Goal: Task Accomplishment & Management: Complete application form

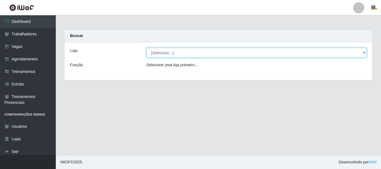
drag, startPoint x: 163, startPoint y: 52, endPoint x: 163, endPoint y: 56, distance: 4.2
click at [163, 52] on select "[Selecione...] Divino Fogão - Campina Grande" at bounding box center [256, 53] width 221 height 10
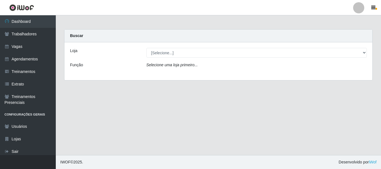
click at [169, 75] on div "Loja [Selecione...] Divino Fogão - Campina Grande Função Selecione uma loja pri…" at bounding box center [218, 61] width 308 height 38
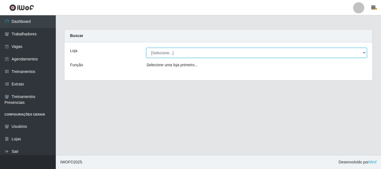
click at [173, 56] on select "[Selecione...] Divino Fogão - Campina Grande" at bounding box center [256, 53] width 221 height 10
select select "499"
click at [146, 48] on select "[Selecione...] Divino Fogão - Campina Grande" at bounding box center [256, 53] width 221 height 10
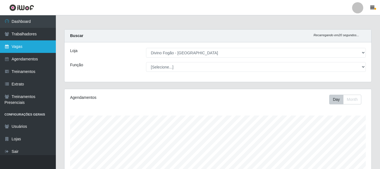
click at [24, 46] on link "Vagas" at bounding box center [28, 46] width 56 height 13
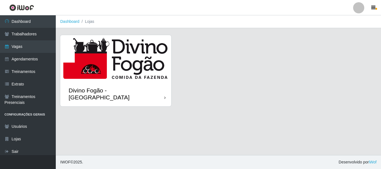
click at [111, 72] on img at bounding box center [115, 58] width 111 height 46
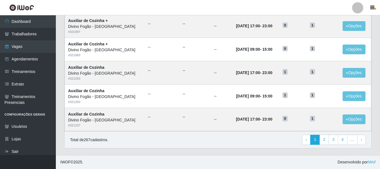
scroll to position [304, 0]
click at [334, 142] on link "3" at bounding box center [332, 140] width 9 height 10
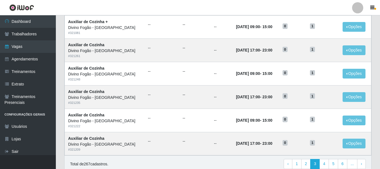
scroll to position [304, 0]
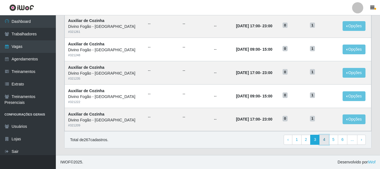
click at [329, 141] on link "4" at bounding box center [323, 140] width 9 height 10
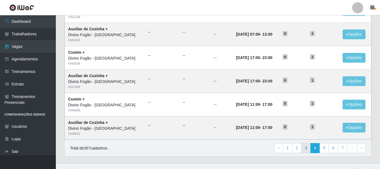
scroll to position [304, 0]
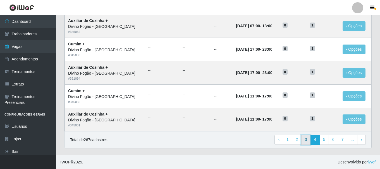
click at [308, 143] on link "3" at bounding box center [305, 140] width 9 height 10
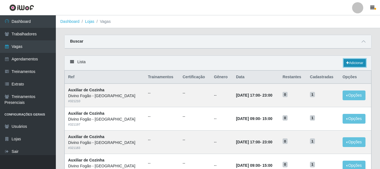
click at [352, 62] on link "Adicionar" at bounding box center [354, 63] width 22 height 8
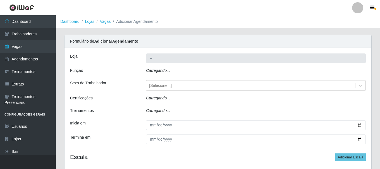
type input "Divino Fogão - [GEOGRAPHIC_DATA]"
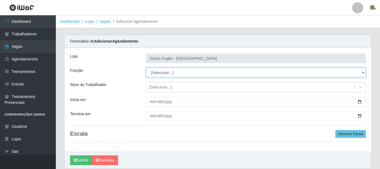
click at [163, 71] on select "[Selecione...] ASG ASG + ASG ++ Auxiliar de Cozinha Auxiliar de Cozinha + Auxil…" at bounding box center [256, 73] width 220 height 10
select select "9"
click at [146, 68] on select "[Selecione...] ASG ASG + ASG ++ Auxiliar de Cozinha Auxiliar de Cozinha + Auxil…" at bounding box center [256, 73] width 220 height 10
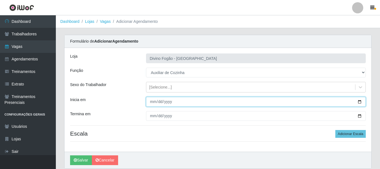
click at [154, 102] on input "Inicia em" at bounding box center [256, 102] width 220 height 10
type input "2025-09-22"
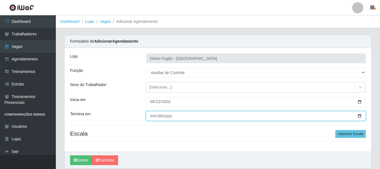
click at [150, 117] on input "Termina em" at bounding box center [256, 116] width 220 height 10
type input "2025-09-26"
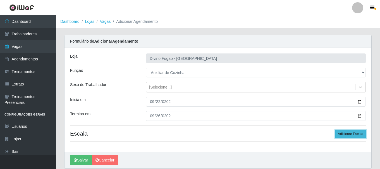
click at [349, 136] on button "Adicionar Escala" at bounding box center [350, 134] width 30 height 8
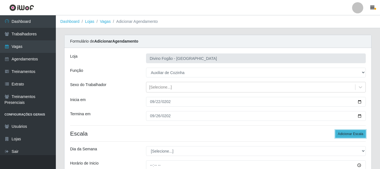
click at [349, 136] on button "Adicionar Escala" at bounding box center [350, 134] width 30 height 8
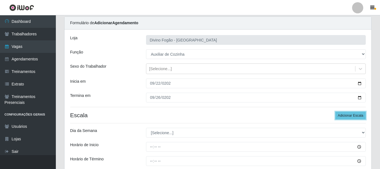
scroll to position [56, 0]
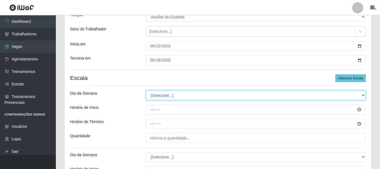
click at [194, 98] on select "[Selecione...] Segunda Terça Quarta Quinta Sexta Sábado Domingo" at bounding box center [256, 96] width 220 height 10
select select "1"
click at [146, 91] on select "[Selecione...] Segunda Terça Quarta Quinta Sexta Sábado Domingo" at bounding box center [256, 96] width 220 height 10
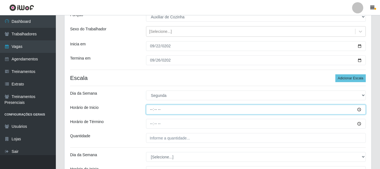
click at [152, 110] on input "Horário de Inicio" at bounding box center [256, 110] width 220 height 10
type input "11:00"
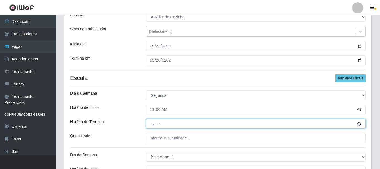
click at [153, 123] on input "Horário de Término" at bounding box center [256, 124] width 220 height 10
type input "17:00"
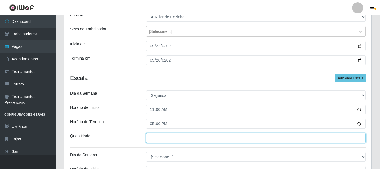
click at [150, 140] on input "___" at bounding box center [256, 138] width 220 height 10
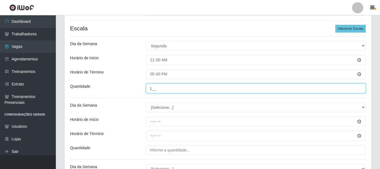
scroll to position [112, 0]
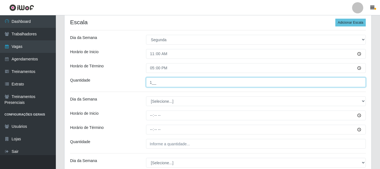
type input "1__"
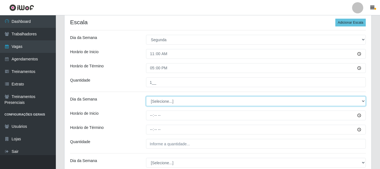
click at [162, 101] on select "[Selecione...] Segunda Terça Quarta Quinta Sexta Sábado Domingo" at bounding box center [256, 102] width 220 height 10
select select "2"
click at [146, 97] on select "[Selecione...] Segunda Terça Quarta Quinta Sexta Sábado Domingo" at bounding box center [256, 102] width 220 height 10
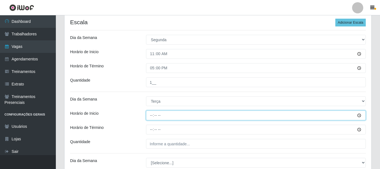
click at [151, 116] on input "Horário de Inicio" at bounding box center [256, 116] width 220 height 10
type input "11:00"
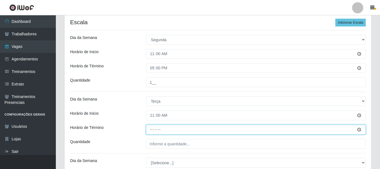
click at [150, 130] on input "Horário de Término" at bounding box center [256, 130] width 220 height 10
type input "17:00"
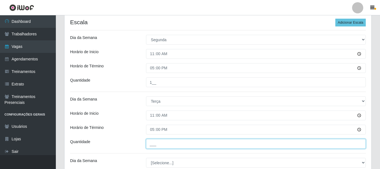
click at [153, 143] on input "___" at bounding box center [256, 144] width 220 height 10
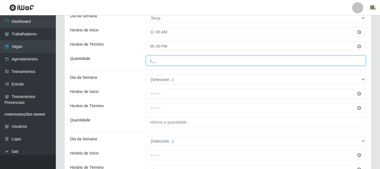
scroll to position [195, 0]
type input "1__"
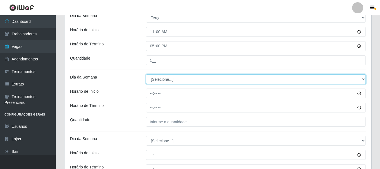
click at [166, 76] on select "[Selecione...] Segunda Terça Quarta Quinta Sexta Sábado Domingo" at bounding box center [256, 79] width 220 height 10
select select "3"
click at [146, 74] on select "[Selecione...] Segunda Terça Quarta Quinta Sexta Sábado Domingo" at bounding box center [256, 79] width 220 height 10
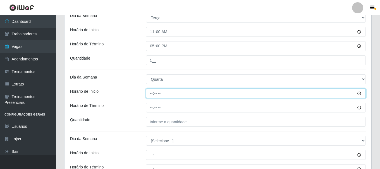
click at [151, 94] on input "Horário de Inicio" at bounding box center [256, 94] width 220 height 10
type input "11:00"
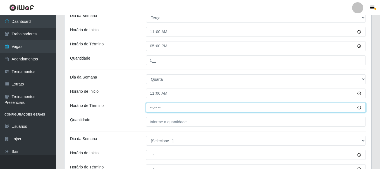
click at [152, 109] on input "Horário de Término" at bounding box center [256, 108] width 220 height 10
type input "17:00"
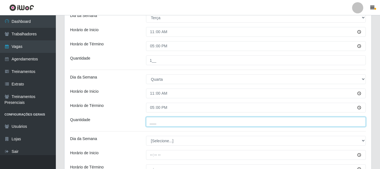
click at [155, 121] on input "___" at bounding box center [256, 122] width 220 height 10
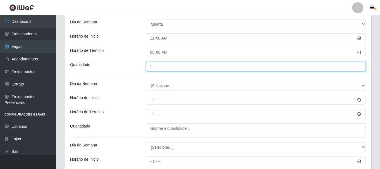
scroll to position [251, 0]
type input "1__"
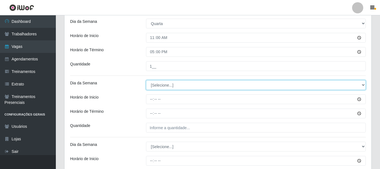
click at [162, 87] on select "[Selecione...] Segunda Terça Quarta Quinta Sexta Sábado Domingo" at bounding box center [256, 85] width 220 height 10
select select "4"
click at [146, 80] on select "[Selecione...] Segunda Terça Quarta Quinta Sexta Sábado Domingo" at bounding box center [256, 85] width 220 height 10
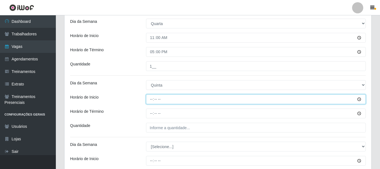
click at [151, 100] on input "Horário de Inicio" at bounding box center [256, 100] width 220 height 10
type input "11:00"
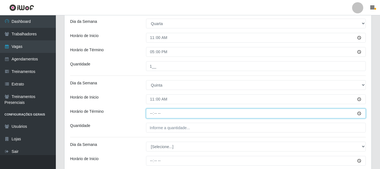
click at [151, 115] on input "Horário de Término" at bounding box center [256, 114] width 220 height 10
type input "17:00"
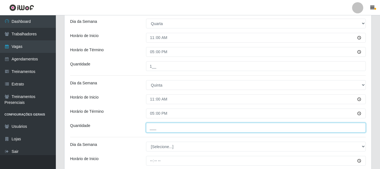
click at [153, 125] on input "___" at bounding box center [256, 128] width 220 height 10
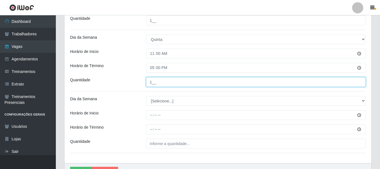
scroll to position [307, 0]
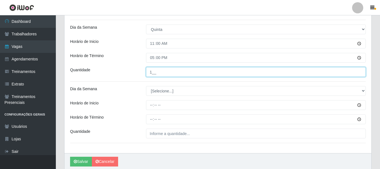
type input "1__"
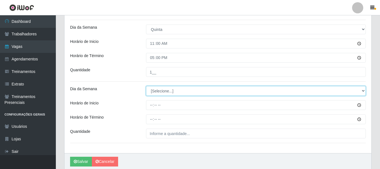
click at [177, 90] on select "[Selecione...] Segunda Terça Quarta Quinta Sexta Sábado Domingo" at bounding box center [256, 91] width 220 height 10
select select "5"
click at [146, 86] on select "[Selecione...] Segunda Terça Quarta Quinta Sexta Sábado Domingo" at bounding box center [256, 91] width 220 height 10
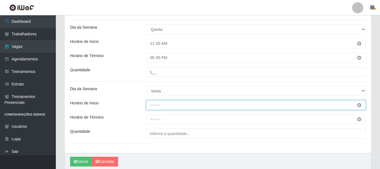
click at [152, 104] on input "Horário de Inicio" at bounding box center [256, 105] width 220 height 10
type input "11:00"
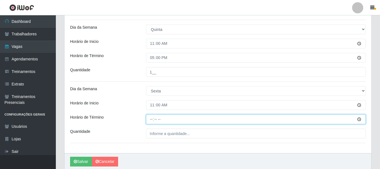
click at [153, 121] on input "Horário de Término" at bounding box center [256, 120] width 220 height 10
type input "17:00"
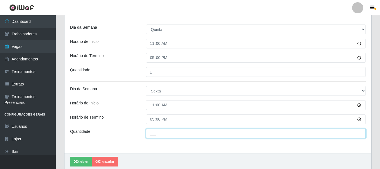
click at [158, 133] on input "___" at bounding box center [256, 134] width 220 height 10
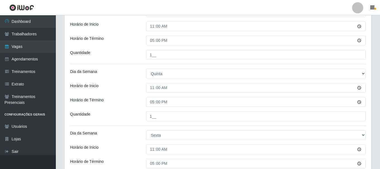
scroll to position [329, 0]
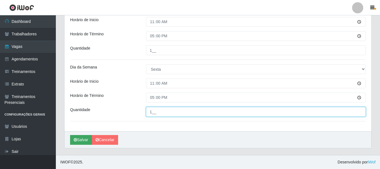
type input "1__"
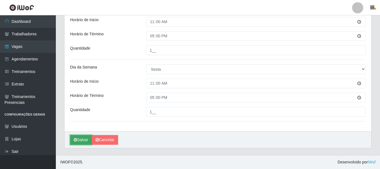
click at [81, 140] on button "Salvar" at bounding box center [81, 140] width 22 height 10
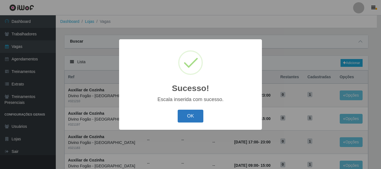
click at [181, 120] on button "OK" at bounding box center [191, 116] width 26 height 13
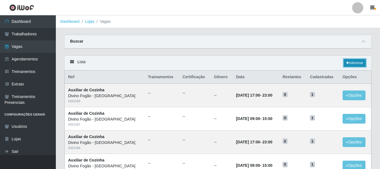
click at [350, 62] on link "Adicionar" at bounding box center [354, 63] width 22 height 8
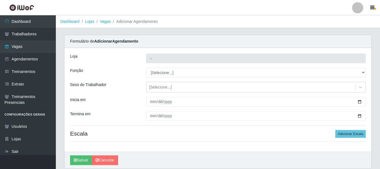
type input "Divino Fogão - [GEOGRAPHIC_DATA]"
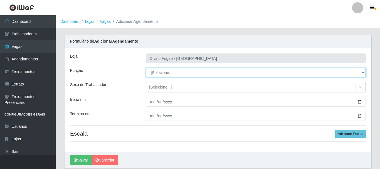
click at [161, 70] on select "[Selecione...] ASG ASG + ASG ++ Auxiliar de Cozinha Auxiliar de Cozinha + Auxil…" at bounding box center [256, 73] width 220 height 10
select select "94"
click at [146, 68] on select "[Selecione...] ASG ASG + ASG ++ Auxiliar de Cozinha Auxiliar de Cozinha + Auxil…" at bounding box center [256, 73] width 220 height 10
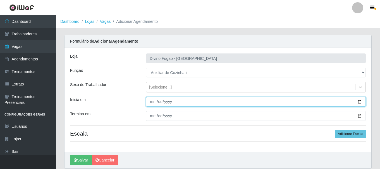
click at [151, 103] on input "Inicia em" at bounding box center [256, 102] width 220 height 10
type input "2025-09-27"
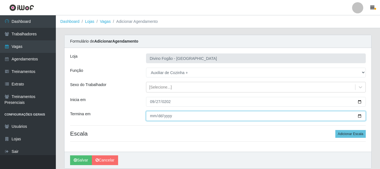
click at [153, 114] on input "Termina em" at bounding box center [256, 116] width 220 height 10
type input "2025-09-28"
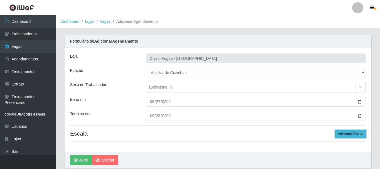
click at [348, 133] on button "Adicionar Escala" at bounding box center [350, 134] width 30 height 8
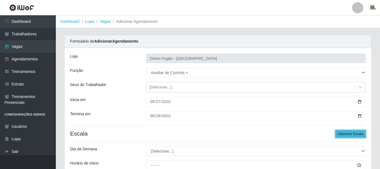
click at [348, 133] on button "Adicionar Escala" at bounding box center [350, 134] width 30 height 8
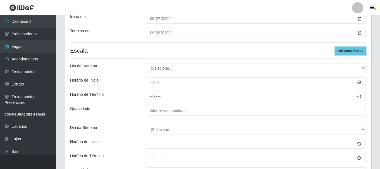
scroll to position [84, 0]
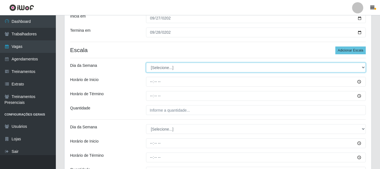
click at [169, 65] on select "[Selecione...] Segunda Terça Quarta Quinta Sexta Sábado Domingo" at bounding box center [256, 68] width 220 height 10
select select "6"
click at [146, 63] on select "[Selecione...] Segunda Terça Quarta Quinta Sexta Sábado Domingo" at bounding box center [256, 68] width 220 height 10
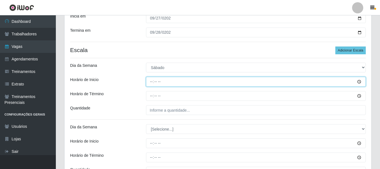
click at [151, 81] on input "Horário de Inicio" at bounding box center [256, 82] width 220 height 10
type input "11:00"
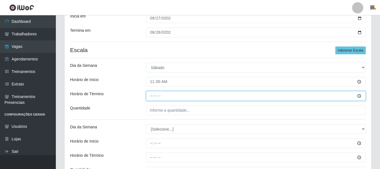
click at [153, 95] on input "Horário de Término" at bounding box center [256, 96] width 220 height 10
type input "17:00"
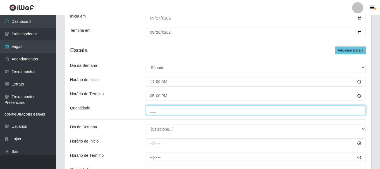
click at [153, 112] on input "___" at bounding box center [256, 110] width 220 height 10
type input "1__"
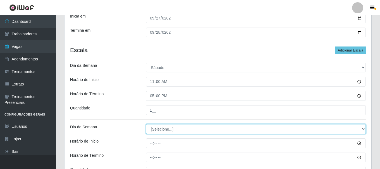
click at [159, 128] on select "[Selecione...] Segunda Terça Quarta Quinta Sexta Sábado Domingo" at bounding box center [256, 129] width 220 height 10
select select "0"
click at [146, 124] on select "[Selecione...] Segunda Terça Quarta Quinta Sexta Sábado Domingo" at bounding box center [256, 129] width 220 height 10
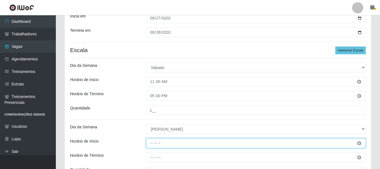
click at [151, 145] on input "Horário de Inicio" at bounding box center [256, 144] width 220 height 10
type input "11:00"
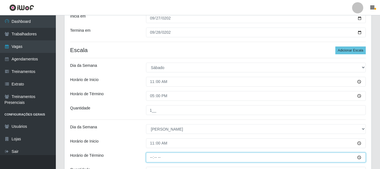
click at [150, 158] on input "Horário de Término" at bounding box center [256, 158] width 220 height 10
type input "17:00"
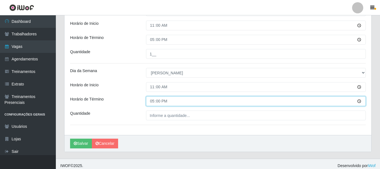
scroll to position [144, 0]
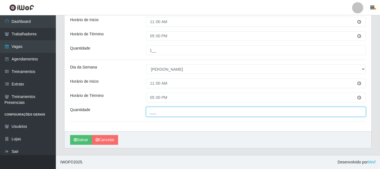
click at [157, 109] on input "___" at bounding box center [256, 112] width 220 height 10
type input "1__"
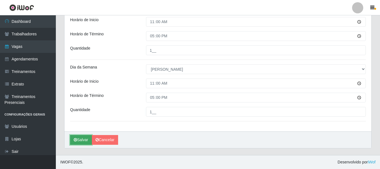
click at [87, 138] on button "Salvar" at bounding box center [81, 140] width 22 height 10
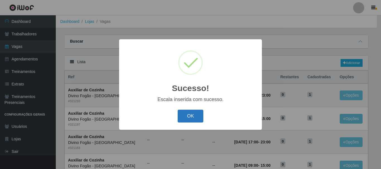
click at [197, 119] on button "OK" at bounding box center [191, 116] width 26 height 13
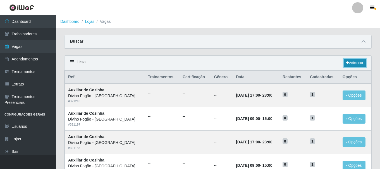
click at [358, 65] on link "Adicionar" at bounding box center [354, 63] width 22 height 8
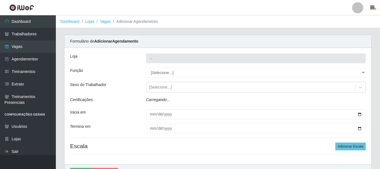
type input "Divino Fogão - [GEOGRAPHIC_DATA]"
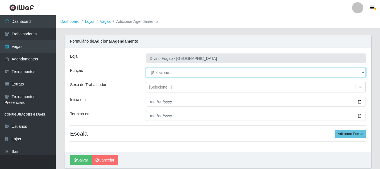
click at [161, 73] on select "[Selecione...] ASG ASG + ASG ++ Auxiliar de Cozinha Auxiliar de Cozinha + Auxil…" at bounding box center [256, 73] width 220 height 10
select select "17"
click at [146, 68] on select "[Selecione...] ASG ASG + ASG ++ Auxiliar de Cozinha Auxiliar de Cozinha + Auxil…" at bounding box center [256, 73] width 220 height 10
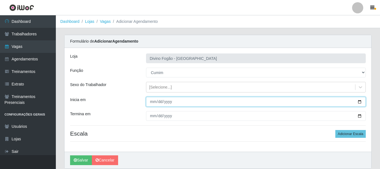
click at [153, 100] on input "Inicia em" at bounding box center [256, 102] width 220 height 10
type input "2025-09-22"
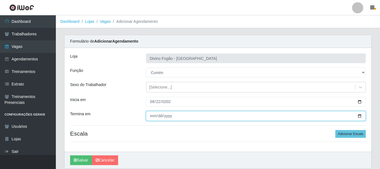
click at [153, 118] on input "Termina em" at bounding box center [256, 116] width 220 height 10
type input "2025-09-26"
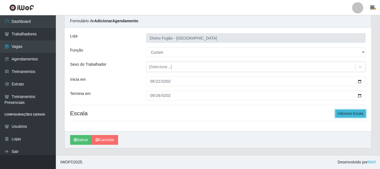
click at [348, 116] on button "Adicionar Escala" at bounding box center [350, 114] width 30 height 8
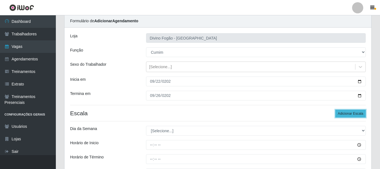
click at [348, 116] on button "Adicionar Escala" at bounding box center [350, 114] width 30 height 8
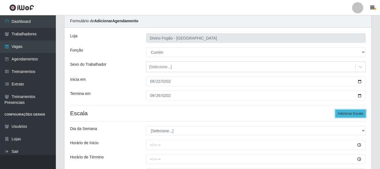
click at [348, 116] on button "Adicionar Escala" at bounding box center [350, 114] width 30 height 8
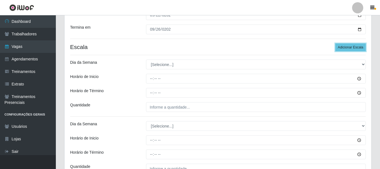
scroll to position [104, 0]
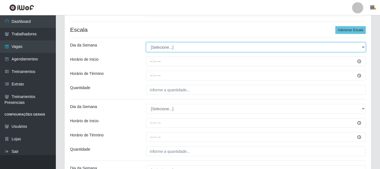
click at [158, 47] on select "[Selecione...] Segunda Terça Quarta Quinta Sexta Sábado Domingo" at bounding box center [256, 47] width 220 height 10
select select "1"
click at [146, 42] on select "[Selecione...] Segunda Terça Quarta Quinta Sexta Sábado Domingo" at bounding box center [256, 47] width 220 height 10
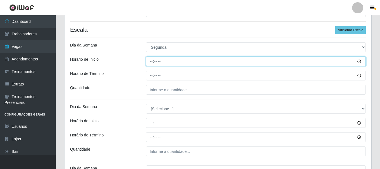
click at [150, 62] on input "Horário de Inicio" at bounding box center [256, 62] width 220 height 10
type input "11:00"
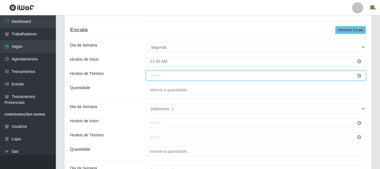
click at [152, 74] on input "Horário de Término" at bounding box center [256, 76] width 220 height 10
type input "17:00"
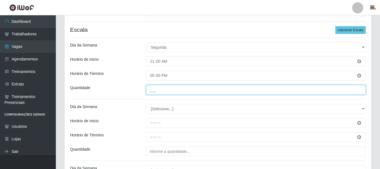
click at [151, 91] on input "___" at bounding box center [256, 90] width 220 height 10
type input "1__"
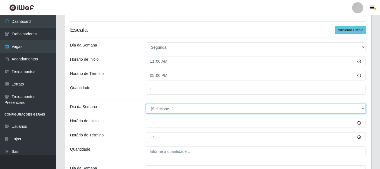
click at [162, 110] on select "[Selecione...] Segunda Terça Quarta Quinta Sexta Sábado Domingo" at bounding box center [256, 109] width 220 height 10
select select "1"
click at [146, 104] on select "[Selecione...] Segunda Terça Quarta Quinta Sexta Sábado Domingo" at bounding box center [256, 109] width 220 height 10
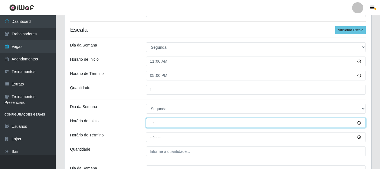
click at [151, 123] on input "Horário de Inicio" at bounding box center [256, 123] width 220 height 10
type input "17:00"
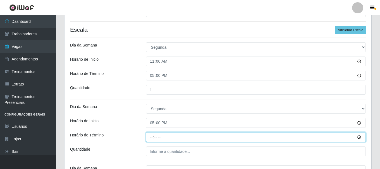
click at [150, 135] on input "Horário de Término" at bounding box center [256, 138] width 220 height 10
type input "23:00"
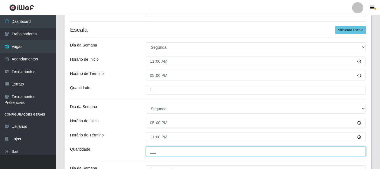
click at [155, 155] on input "___" at bounding box center [256, 152] width 220 height 10
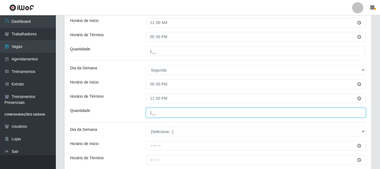
scroll to position [160, 0]
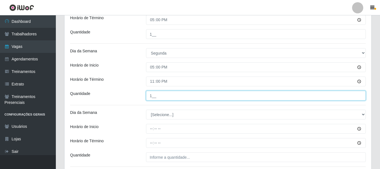
type input "1__"
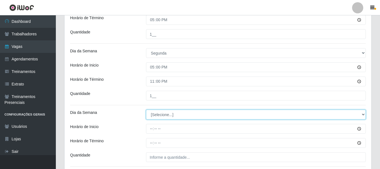
click at [160, 113] on select "[Selecione...] Segunda Terça Quarta Quinta Sexta Sábado Domingo" at bounding box center [256, 115] width 220 height 10
select select "2"
click at [146, 110] on select "[Selecione...] Segunda Terça Quarta Quinta Sexta Sábado Domingo" at bounding box center [256, 115] width 220 height 10
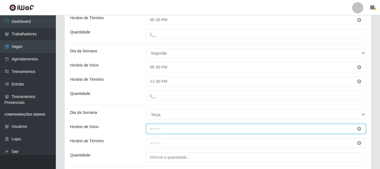
click at [152, 130] on input "Horário de Inicio" at bounding box center [256, 129] width 220 height 10
type input "11:00"
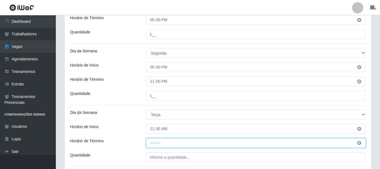
click at [152, 143] on input "Horário de Término" at bounding box center [256, 143] width 220 height 10
type input "17:00"
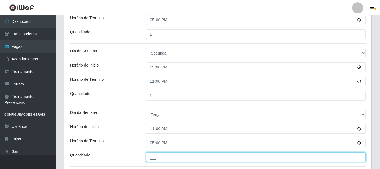
click at [155, 155] on input "___" at bounding box center [256, 158] width 220 height 10
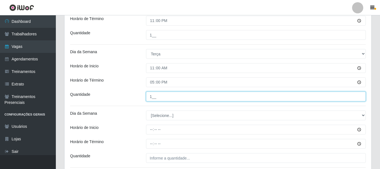
scroll to position [244, 0]
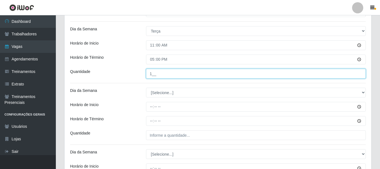
type input "1__"
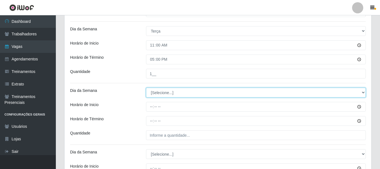
click at [155, 91] on select "[Selecione...] Segunda Terça Quarta Quinta Sexta Sábado Domingo" at bounding box center [256, 93] width 220 height 10
select select "2"
click at [146, 88] on select "[Selecione...] Segunda Terça Quarta Quinta Sexta Sábado Domingo" at bounding box center [256, 93] width 220 height 10
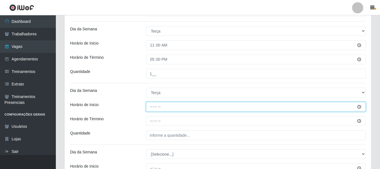
click at [150, 106] on input "Horário de Inicio" at bounding box center [256, 107] width 220 height 10
type input "17:00"
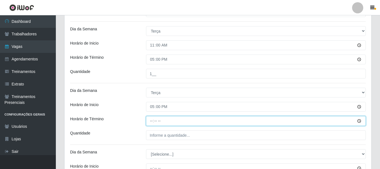
click at [152, 118] on input "Horário de Término" at bounding box center [256, 121] width 220 height 10
type input "23:00"
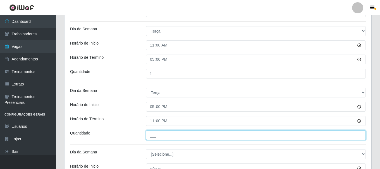
click at [160, 133] on input "___" at bounding box center [256, 136] width 220 height 10
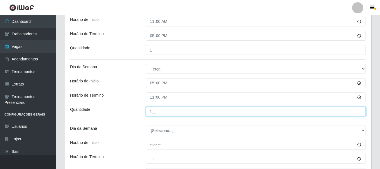
scroll to position [299, 0]
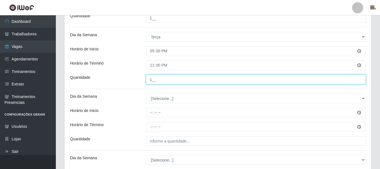
type input "1__"
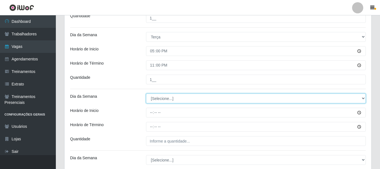
click at [163, 99] on select "[Selecione...] Segunda Terça Quarta Quinta Sexta Sábado Domingo" at bounding box center [256, 99] width 220 height 10
select select "3"
click at [146, 94] on select "[Selecione...] Segunda Terça Quarta Quinta Sexta Sábado Domingo" at bounding box center [256, 99] width 220 height 10
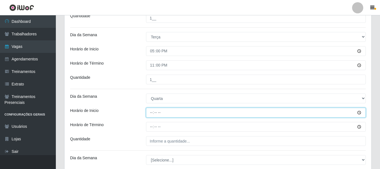
click at [152, 113] on input "Horário de Inicio" at bounding box center [256, 113] width 220 height 10
type input "11:00"
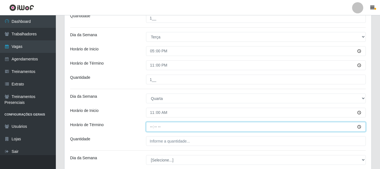
click at [153, 130] on input "Horário de Término" at bounding box center [256, 127] width 220 height 10
type input "17:00"
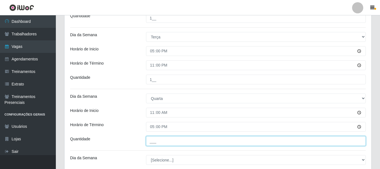
click at [158, 137] on input "___" at bounding box center [256, 141] width 220 height 10
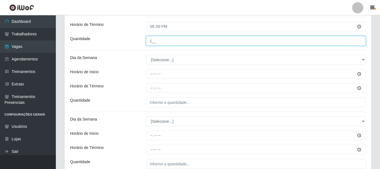
scroll to position [411, 0]
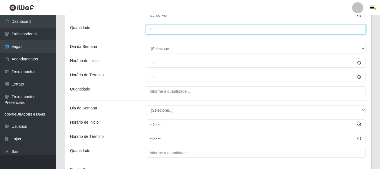
type input "1__"
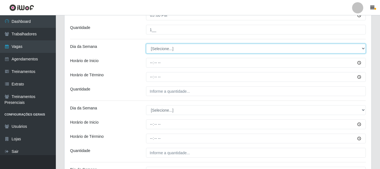
click at [167, 44] on select "[Selecione...] Segunda Terça Quarta Quinta Sexta Sábado Domingo" at bounding box center [256, 49] width 220 height 10
select select "3"
click at [146, 44] on select "[Selecione...] Segunda Terça Quarta Quinta Sexta Sábado Domingo" at bounding box center [256, 49] width 220 height 10
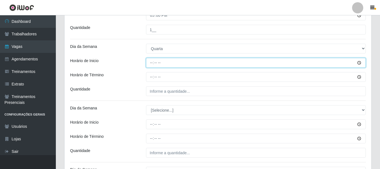
click at [151, 63] on input "Horário de Inicio" at bounding box center [256, 63] width 220 height 10
type input "17:00"
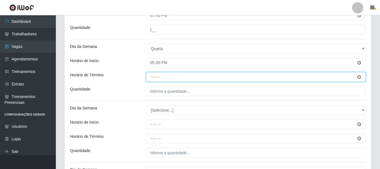
click at [150, 77] on input "Horário de Término" at bounding box center [256, 77] width 220 height 10
type input "23:00"
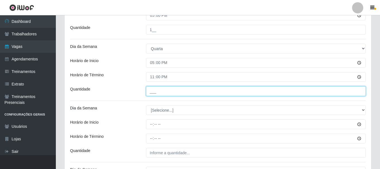
click at [151, 90] on input "___" at bounding box center [256, 91] width 220 height 10
type input "1__"
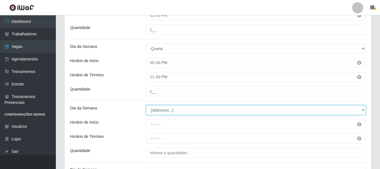
click at [157, 108] on select "[Selecione...] Segunda Terça Quarta Quinta Sexta Sábado Domingo" at bounding box center [256, 110] width 220 height 10
select select "4"
click at [146, 105] on select "[Selecione...] Segunda Terça Quarta Quinta Sexta Sábado Domingo" at bounding box center [256, 110] width 220 height 10
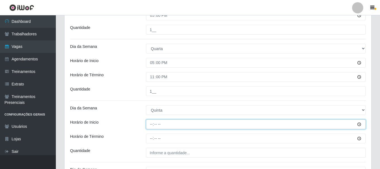
click at [152, 124] on input "Horário de Inicio" at bounding box center [256, 125] width 220 height 10
type input "11:00"
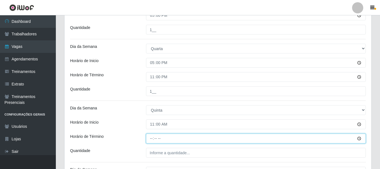
click at [151, 139] on input "Horário de Término" at bounding box center [256, 139] width 220 height 10
type input "17:00"
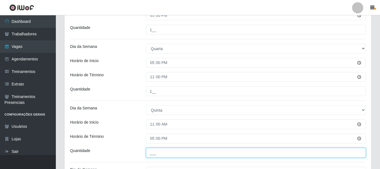
click at [154, 152] on input "___" at bounding box center [256, 153] width 220 height 10
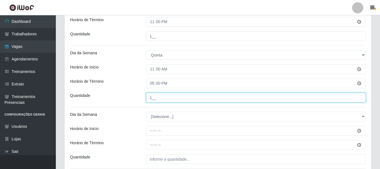
scroll to position [467, 0]
type input "1__"
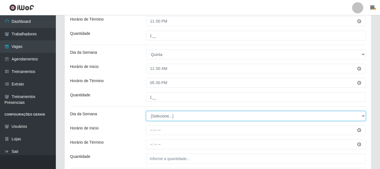
click at [159, 117] on select "[Selecione...] Segunda Terça Quarta Quinta Sexta Sábado Domingo" at bounding box center [256, 116] width 220 height 10
select select "4"
click at [146, 111] on select "[Selecione...] Segunda Terça Quarta Quinta Sexta Sábado Domingo" at bounding box center [256, 116] width 220 height 10
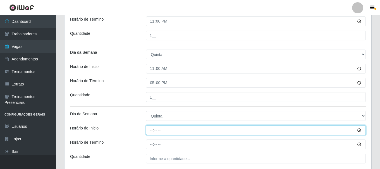
click at [152, 131] on input "Horário de Inicio" at bounding box center [256, 131] width 220 height 10
type input "17:00"
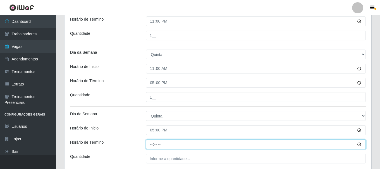
click at [152, 143] on input "Horário de Término" at bounding box center [256, 145] width 220 height 10
type input "23:00"
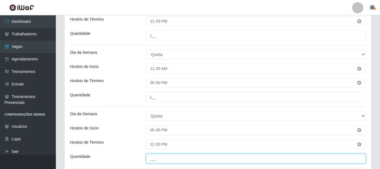
click at [164, 158] on input "___" at bounding box center [256, 159] width 220 height 10
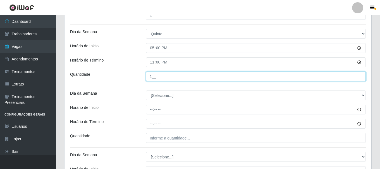
scroll to position [550, 0]
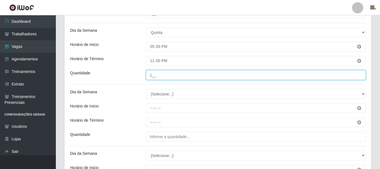
type input "1__"
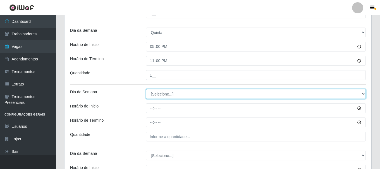
click at [167, 94] on select "[Selecione...] Segunda Terça Quarta Quinta Sexta Sábado Domingo" at bounding box center [256, 94] width 220 height 10
select select "5"
click at [146, 89] on select "[Selecione...] Segunda Terça Quarta Quinta Sexta Sábado Domingo" at bounding box center [256, 94] width 220 height 10
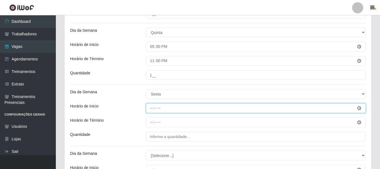
click at [150, 110] on input "Horário de Inicio" at bounding box center [256, 108] width 220 height 10
type input "11:00"
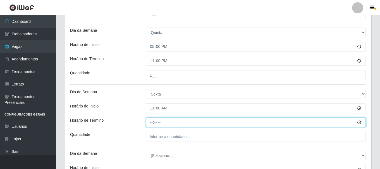
click at [151, 121] on input "Horário de Término" at bounding box center [256, 123] width 220 height 10
type input "17:00"
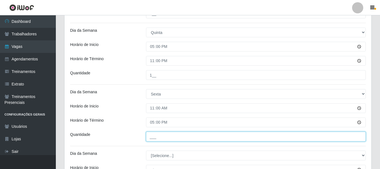
click at [153, 134] on input "___" at bounding box center [256, 137] width 220 height 10
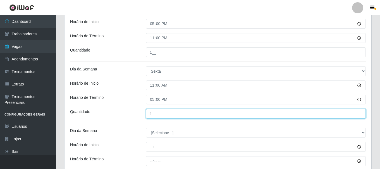
scroll to position [606, 0]
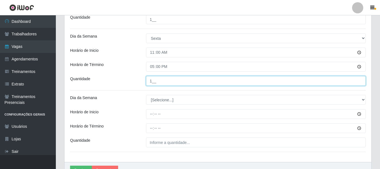
type input "1__"
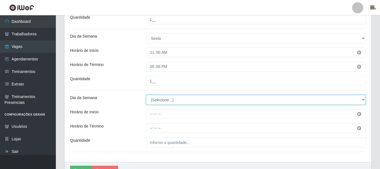
click at [157, 103] on select "[Selecione...] Segunda Terça Quarta Quinta Sexta Sábado Domingo" at bounding box center [256, 100] width 220 height 10
select select "5"
click at [146, 95] on select "[Selecione...] Segunda Terça Quarta Quinta Sexta Sábado Domingo" at bounding box center [256, 100] width 220 height 10
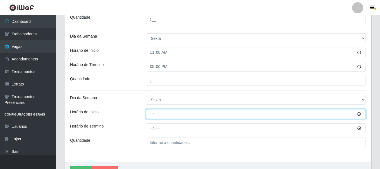
click at [150, 114] on input "Horário de Inicio" at bounding box center [256, 114] width 220 height 10
type input "17:00"
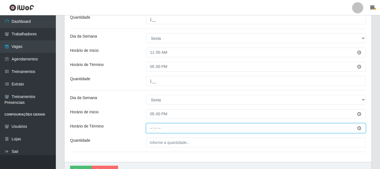
click at [150, 130] on input "Horário de Término" at bounding box center [256, 129] width 220 height 10
type input "23:00"
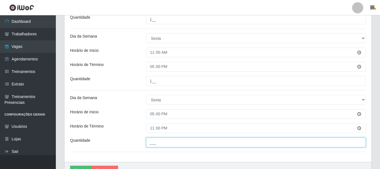
click at [157, 140] on input "___" at bounding box center [256, 143] width 220 height 10
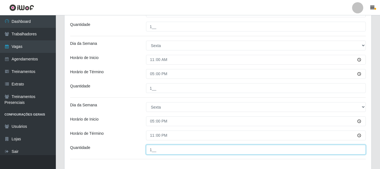
scroll to position [637, 0]
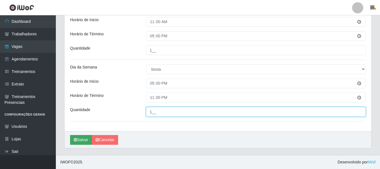
type input "1__"
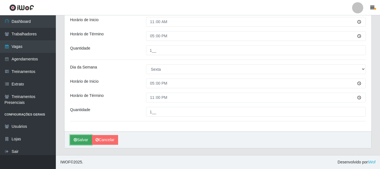
click at [84, 137] on button "Salvar" at bounding box center [81, 140] width 22 height 10
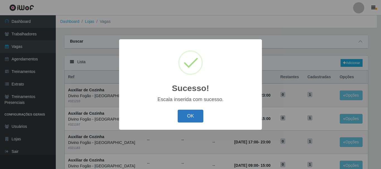
click at [189, 116] on button "OK" at bounding box center [191, 116] width 26 height 13
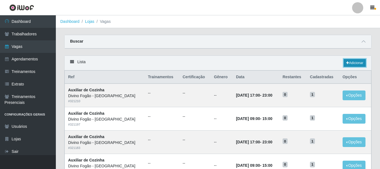
click at [355, 65] on link "Adicionar" at bounding box center [354, 63] width 22 height 8
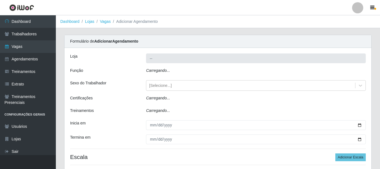
type input "Divino Fogão - [GEOGRAPHIC_DATA]"
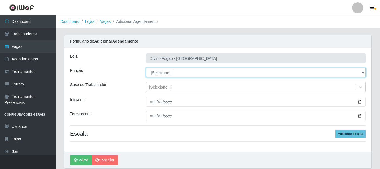
click at [164, 73] on select "[Selecione...] ASG ASG + ASG ++ Auxiliar de Cozinha Auxiliar de Cozinha + Auxil…" at bounding box center [256, 73] width 220 height 10
select select "91"
click at [146, 68] on select "[Selecione...] ASG ASG + ASG ++ Auxiliar de Cozinha Auxiliar de Cozinha + Auxil…" at bounding box center [256, 73] width 220 height 10
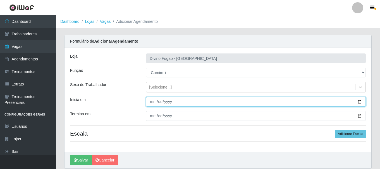
click at [152, 104] on input "Inicia em" at bounding box center [256, 102] width 220 height 10
type input "2025-09-27"
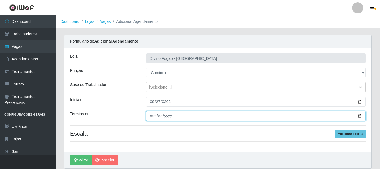
click at [153, 117] on input "Termina em" at bounding box center [256, 116] width 220 height 10
type input "2025-09-28"
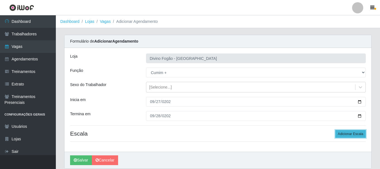
click at [358, 135] on button "Adicionar Escala" at bounding box center [350, 134] width 30 height 8
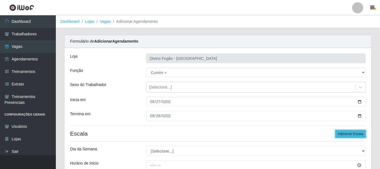
click at [358, 135] on button "Adicionar Escala" at bounding box center [350, 134] width 30 height 8
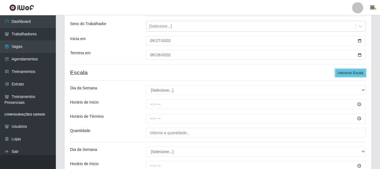
scroll to position [84, 0]
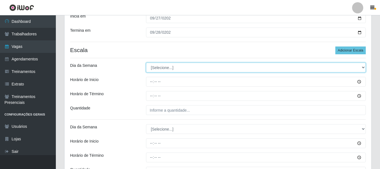
click at [170, 65] on select "[Selecione...] Segunda Terça Quarta Quinta Sexta Sábado Domingo" at bounding box center [256, 68] width 220 height 10
select select "6"
click at [146, 63] on select "[Selecione...] Segunda Terça Quarta Quinta Sexta Sábado Domingo" at bounding box center [256, 68] width 220 height 10
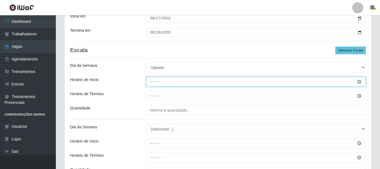
click at [150, 83] on input "Horário de Inicio" at bounding box center [256, 82] width 220 height 10
type input "11:00"
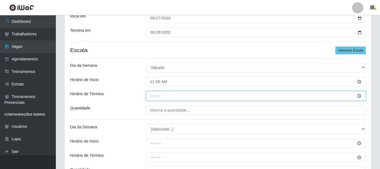
click at [152, 97] on input "Horário de Término" at bounding box center [256, 96] width 220 height 10
type input "17:00"
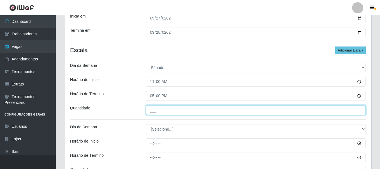
click at [157, 109] on input "___" at bounding box center [256, 110] width 220 height 10
type input "1__"
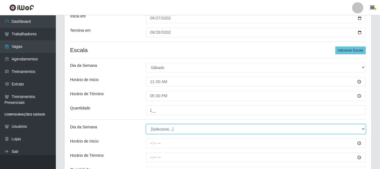
click at [156, 128] on select "[Selecione...] Segunda Terça Quarta Quinta Sexta Sábado Domingo" at bounding box center [256, 129] width 220 height 10
select select "6"
click at [146, 124] on select "[Selecione...] Segunda Terça Quarta Quinta Sexta Sábado Domingo" at bounding box center [256, 129] width 220 height 10
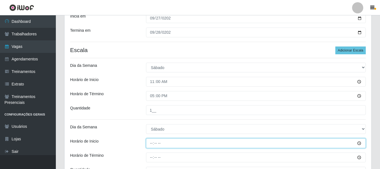
click at [150, 143] on input "Horário de Inicio" at bounding box center [256, 144] width 220 height 10
click at [152, 143] on input "11:00" at bounding box center [256, 144] width 220 height 10
type input "17:00"
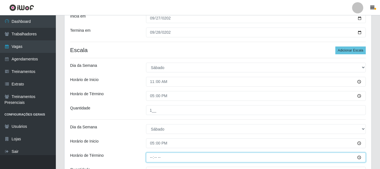
click at [154, 158] on input "Horário de Término" at bounding box center [256, 158] width 220 height 10
type input "23:00"
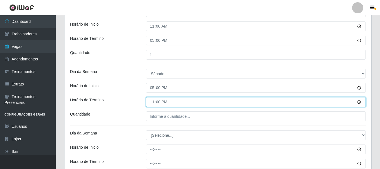
scroll to position [139, 0]
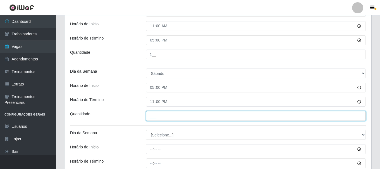
click at [162, 119] on input "___" at bounding box center [256, 116] width 220 height 10
type input "1__"
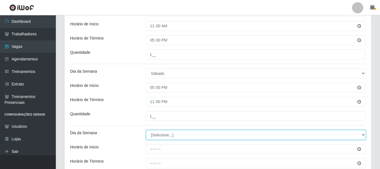
click at [157, 134] on select "[Selecione...] Segunda Terça Quarta Quinta Sexta Sábado Domingo" at bounding box center [256, 135] width 220 height 10
select select "0"
click at [146, 130] on select "[Selecione...] Segunda Terça Quarta Quinta Sexta Sábado Domingo" at bounding box center [256, 135] width 220 height 10
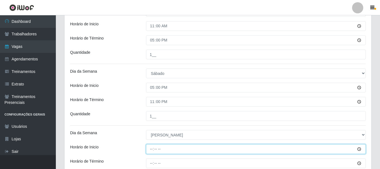
click at [153, 149] on input "Horário de Inicio" at bounding box center [256, 150] width 220 height 10
type input "11:00"
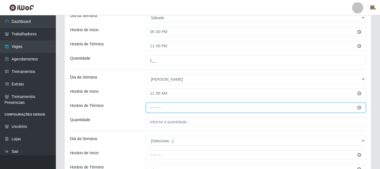
click at [152, 109] on input "Horário de Término" at bounding box center [256, 108] width 220 height 10
type input "17:00"
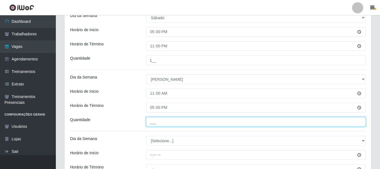
click at [152, 123] on input "___" at bounding box center [256, 122] width 220 height 10
type input "1__"
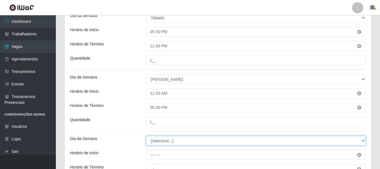
click at [164, 141] on select "[Selecione...] Segunda Terça Quarta Quinta Sexta Sábado Domingo" at bounding box center [256, 141] width 220 height 10
select select "0"
click at [146, 136] on select "[Selecione...] Segunda Terça Quarta Quinta Sexta Sábado Domingo" at bounding box center [256, 141] width 220 height 10
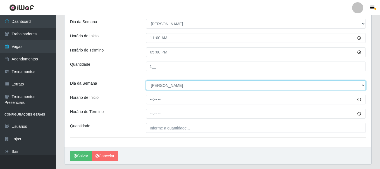
scroll to position [251, 0]
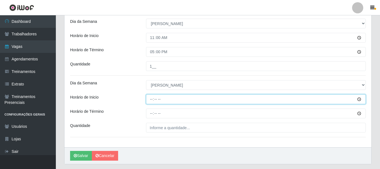
click at [151, 100] on input "Horário de Inicio" at bounding box center [256, 100] width 220 height 10
type input "17:00"
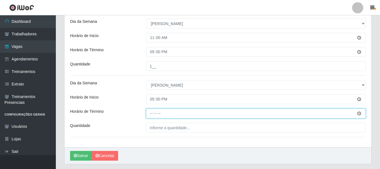
click at [151, 115] on input "Horário de Término" at bounding box center [256, 114] width 220 height 10
type input "23:00"
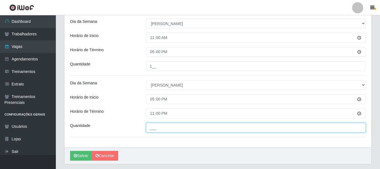
click at [155, 126] on input "___" at bounding box center [256, 128] width 220 height 10
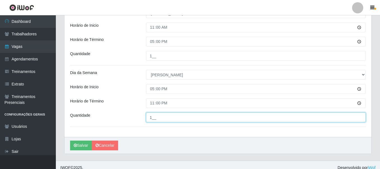
scroll to position [267, 0]
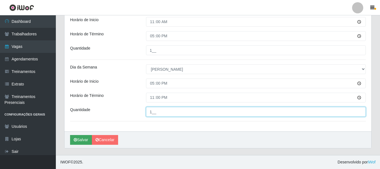
type input "1__"
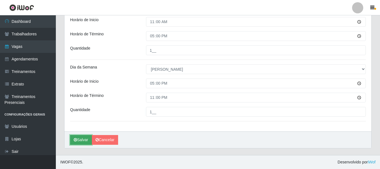
click at [79, 140] on button "Salvar" at bounding box center [81, 140] width 22 height 10
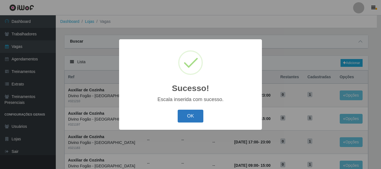
click at [203, 117] on button "OK" at bounding box center [191, 116] width 26 height 13
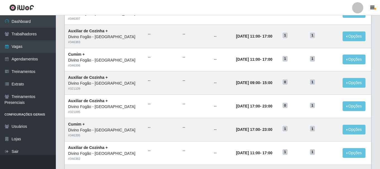
scroll to position [304, 0]
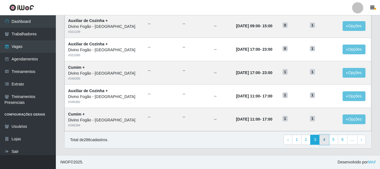
click at [324, 142] on link "4" at bounding box center [323, 140] width 9 height 10
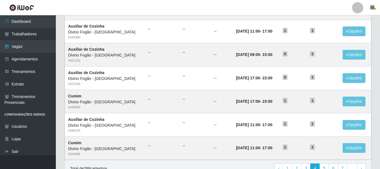
scroll to position [304, 0]
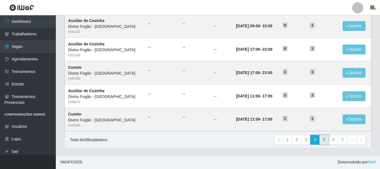
click at [322, 140] on link "5" at bounding box center [323, 140] width 9 height 10
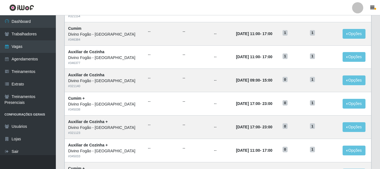
scroll to position [304, 0]
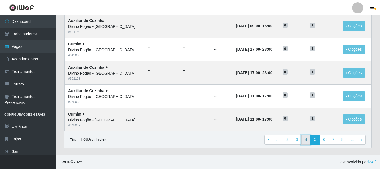
click at [305, 138] on link "4" at bounding box center [305, 140] width 9 height 10
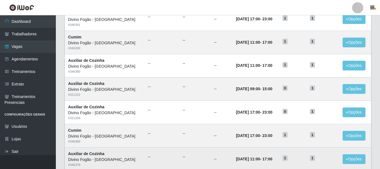
scroll to position [304, 0]
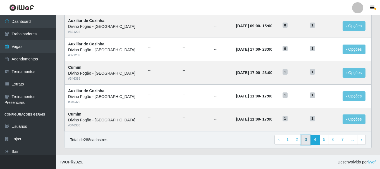
click at [305, 139] on link "3" at bounding box center [305, 140] width 9 height 10
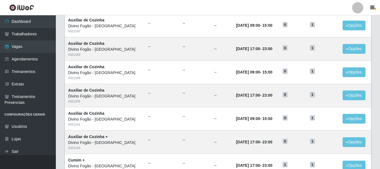
scroll to position [80, 0]
